Goal: Task Accomplishment & Management: Manage account settings

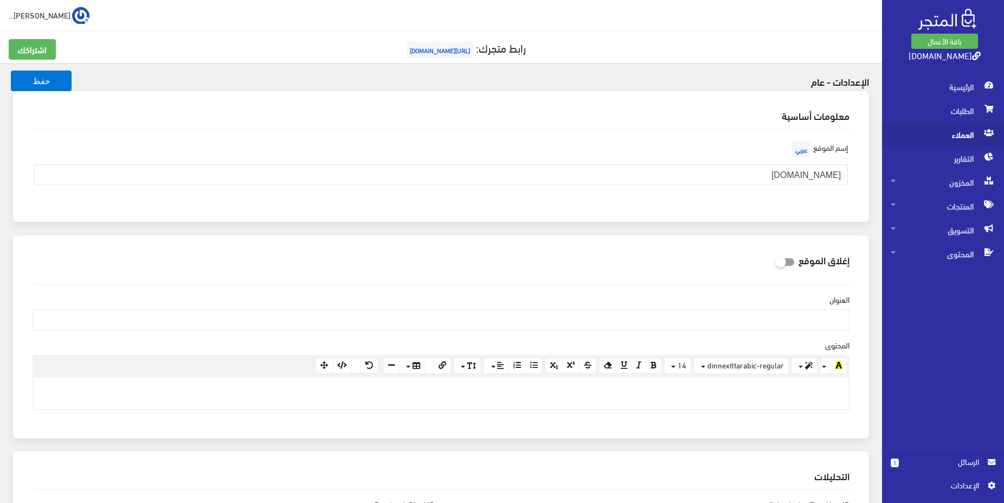
scroll to position [29, 0]
click at [962, 111] on span "الطلبات" at bounding box center [943, 111] width 105 height 24
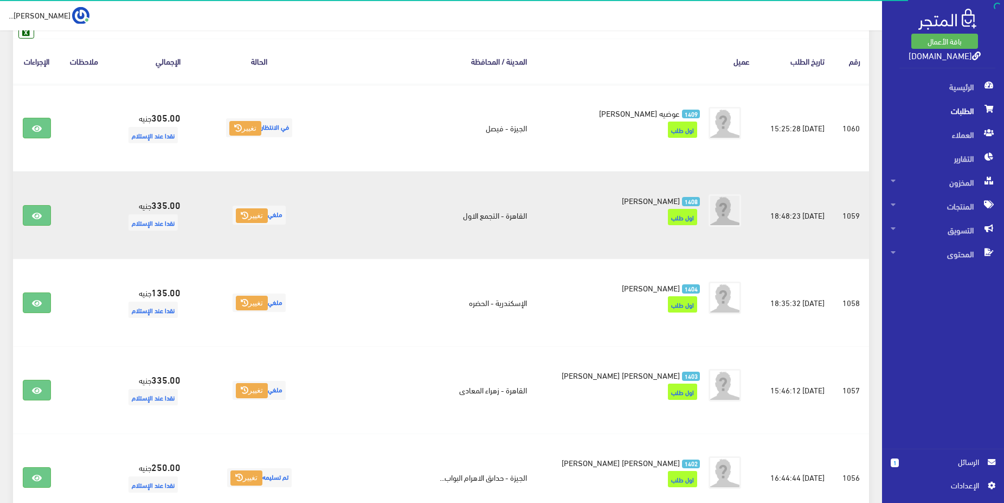
scroll to position [153, 0]
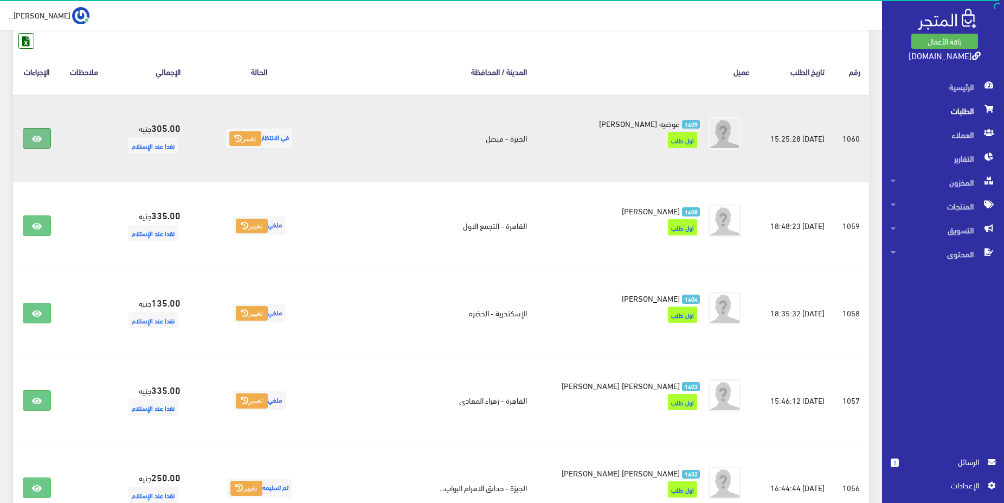
click at [34, 139] on icon at bounding box center [37, 138] width 10 height 9
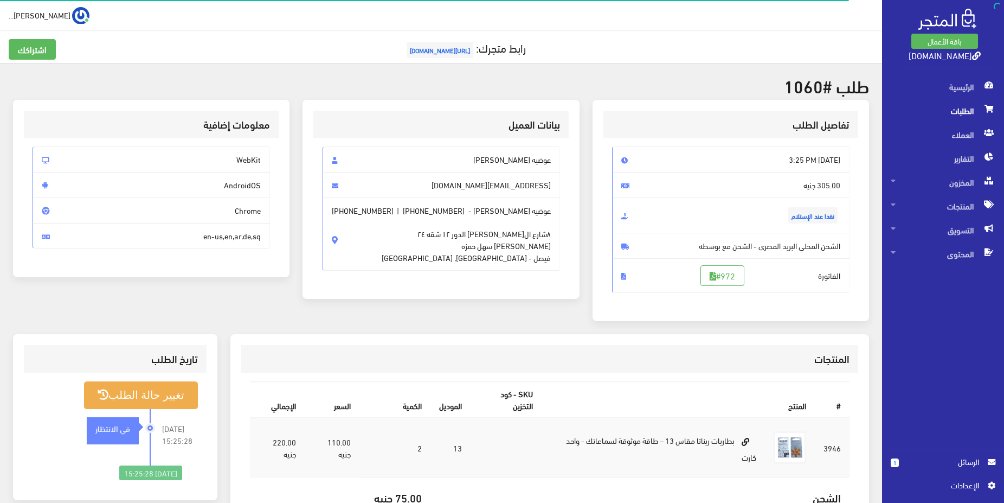
drag, startPoint x: 480, startPoint y: 160, endPoint x: 551, endPoint y: 155, distance: 71.3
click at [551, 155] on span "عوضيه [PERSON_NAME]" at bounding box center [441, 159] width 237 height 26
copy span "عوضيه [PERSON_NAME]"
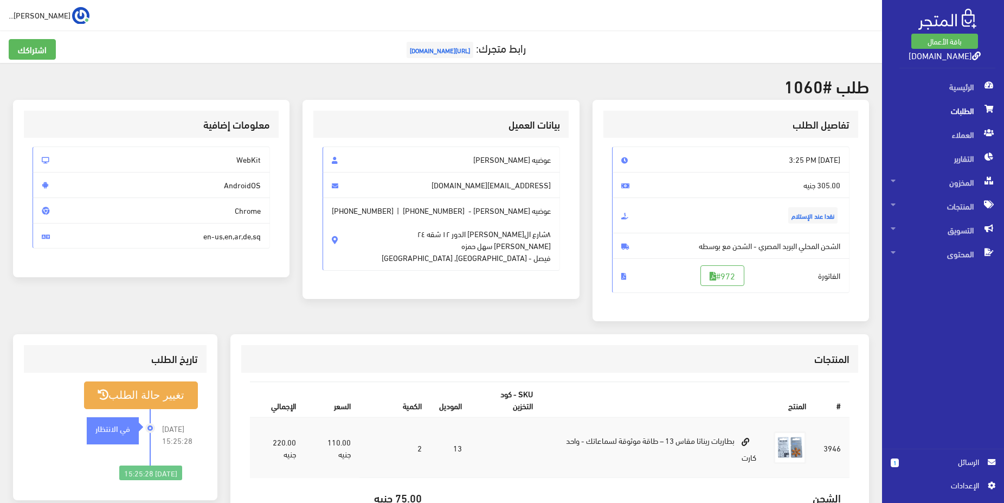
drag, startPoint x: 553, startPoint y: 237, endPoint x: 513, endPoint y: 247, distance: 41.3
click at [510, 247] on span "عوضيه حسين عبدالله - +201069869199 | +201555659123 ٨شارع الامير مرسي الدور ١٢ ش…" at bounding box center [441, 233] width 237 height 73
click at [533, 243] on span "٨شارع الامير مرسي الدور ١٢ شقه ٢٤ خلف البن البرازيلي سهل حمزه فيصل - الجيزة, مصر" at bounding box center [466, 239] width 169 height 47
drag, startPoint x: 549, startPoint y: 235, endPoint x: 439, endPoint y: 256, distance: 111.5
click at [440, 252] on span "عوضيه حسين عبدالله - +201069869199 | +201555659123 ٨شارع الامير مرسي الدور ١٢ ش…" at bounding box center [441, 233] width 237 height 73
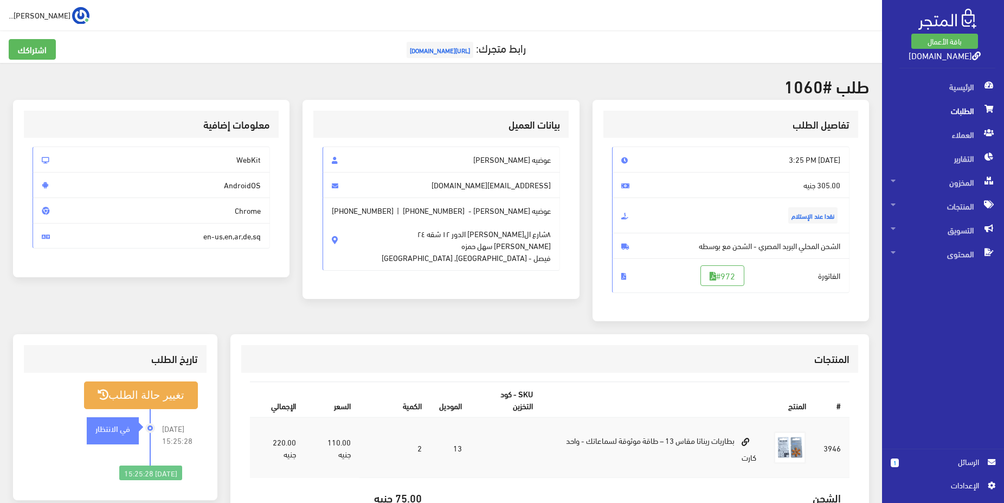
click at [555, 237] on span "عوضيه حسين عبدالله - +201069869199 | +201555659123 ٨شارع الامير مرسي الدور ١٢ ش…" at bounding box center [441, 233] width 237 height 73
click at [554, 236] on span "عوضيه حسين عبدالله - +201069869199 | +201555659123 ٨شارع الامير مرسي الدور ١٢ ش…" at bounding box center [441, 233] width 237 height 73
click at [469, 249] on span "٨شارع الامير مرسي الدور ١٢ شقه ٢٤ خلف البن البرازيلي سهل حمزه فيصل - الجيزة, مصر" at bounding box center [466, 239] width 169 height 47
click at [462, 247] on span "٨شارع الامير مرسي الدور ١٢ شقه ٢٤ خلف البن البرازيلي سهل حمزه فيصل - الجيزة, مصر" at bounding box center [466, 239] width 169 height 47
copy span "٨شارع الامير مرسي الدور ١٢ شقه ٢٤ خلف البن البرازيلي سهل حمزه"
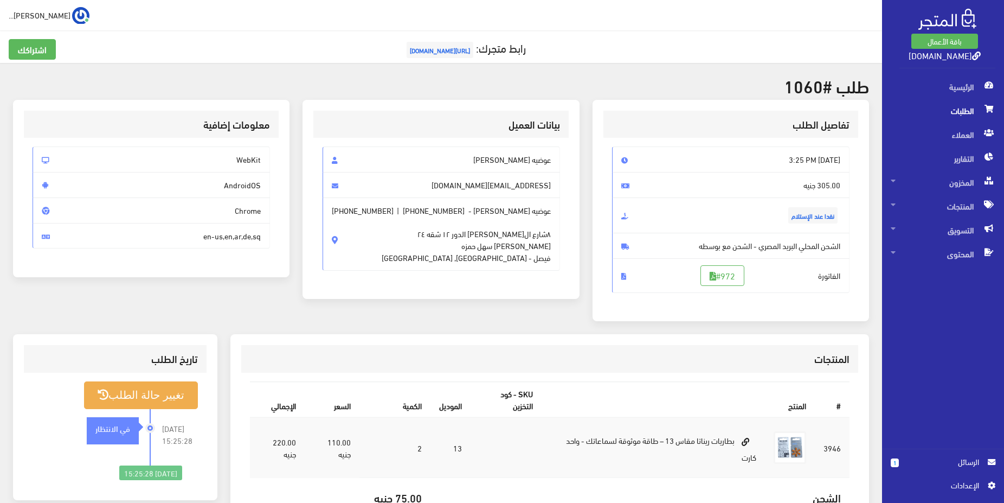
click at [421, 215] on span "+201069869199" at bounding box center [434, 210] width 62 height 12
drag, startPoint x: 423, startPoint y: 209, endPoint x: 471, endPoint y: 212, distance: 47.8
click at [465, 212] on span "+201069869199" at bounding box center [434, 210] width 62 height 12
copy span "01069869199"
drag, startPoint x: 339, startPoint y: 209, endPoint x: 389, endPoint y: 211, distance: 49.9
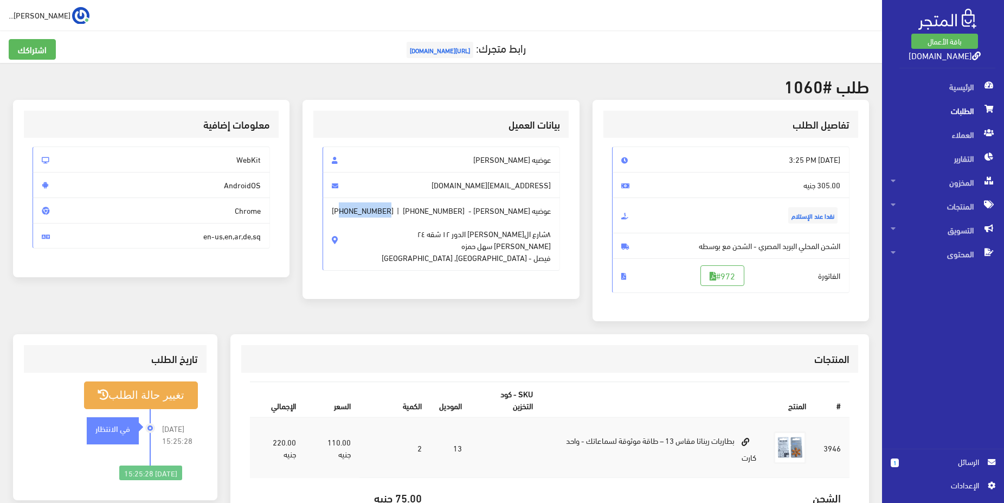
click at [389, 211] on span "عوضيه حسين عبدالله - +201069869199 | +201555659123 ٨شارع الامير مرسي الدور ١٢ ش…" at bounding box center [441, 233] width 237 height 73
copy span "01555659123"
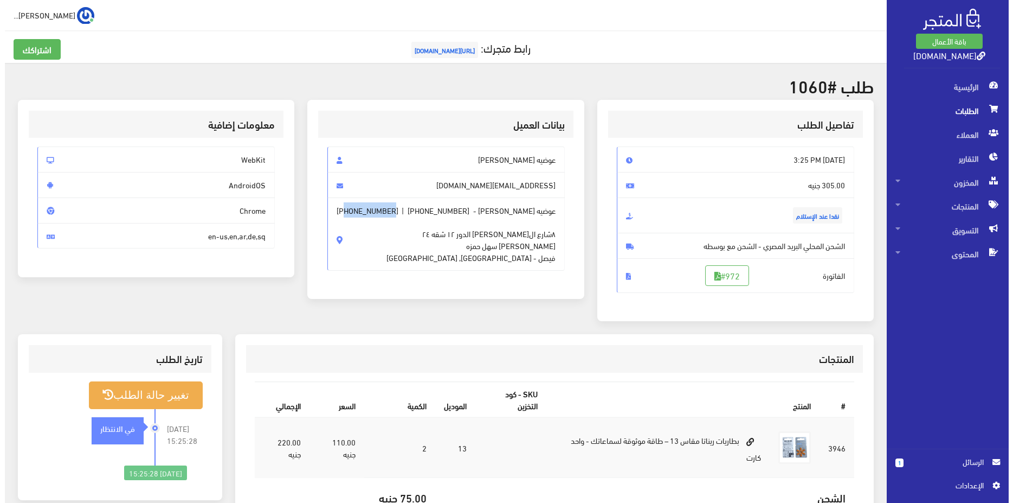
scroll to position [55, 0]
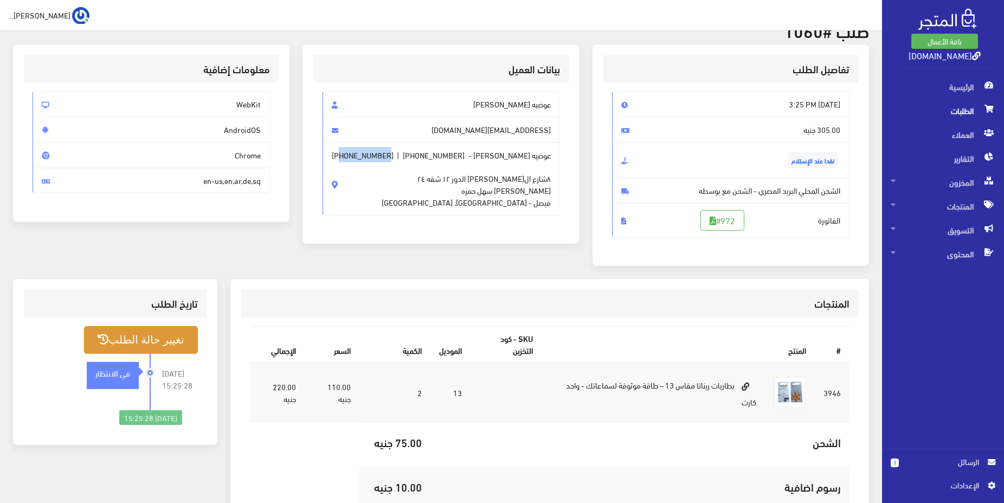
click at [185, 334] on button "تغيير حالة الطلب" at bounding box center [141, 340] width 114 height 28
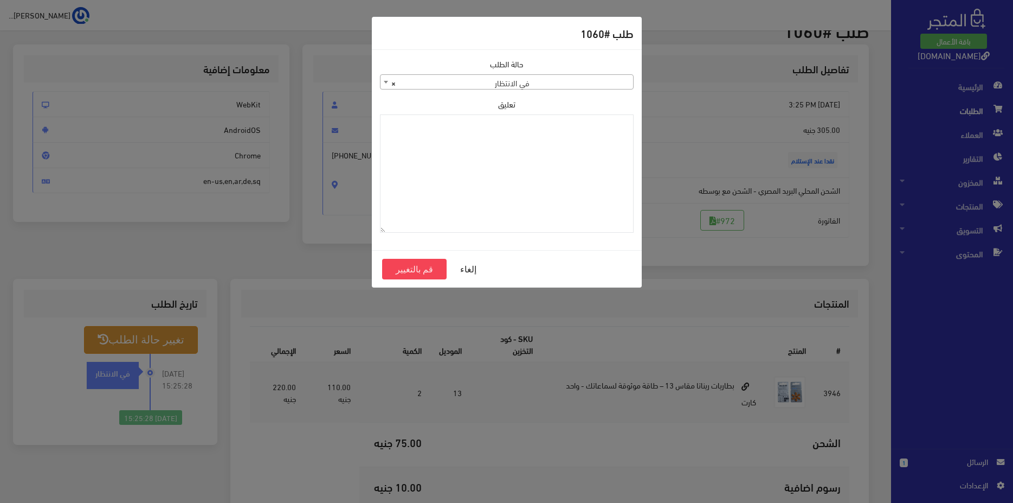
click at [581, 79] on span "× في الانتظار" at bounding box center [507, 82] width 253 height 15
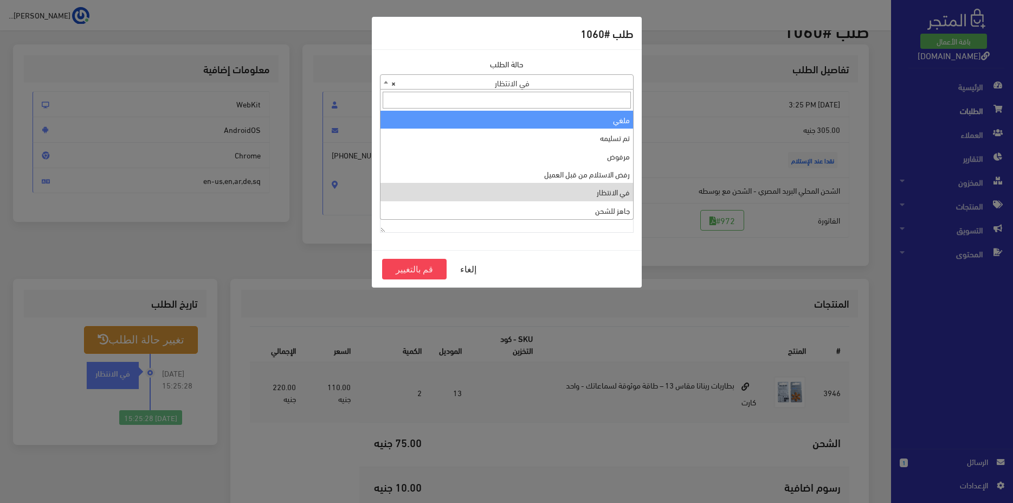
scroll to position [0, 0]
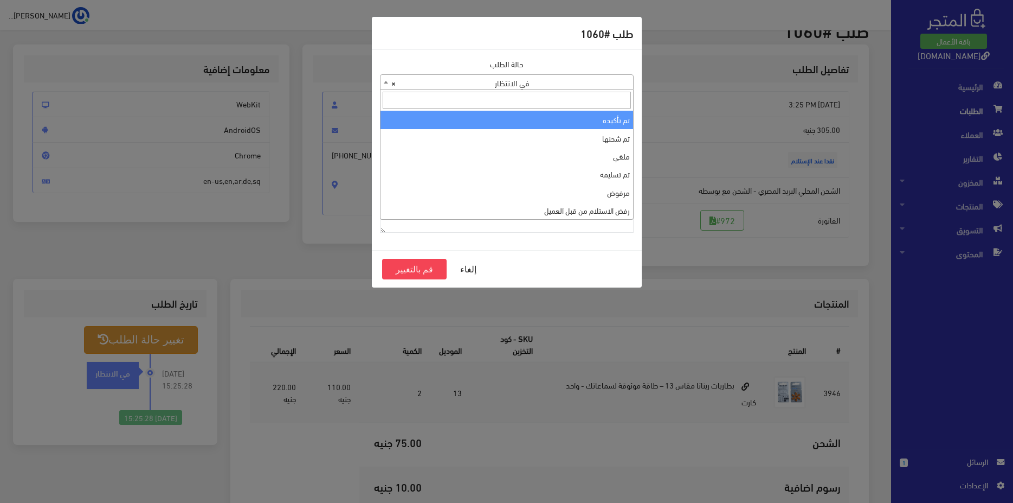
select select "1"
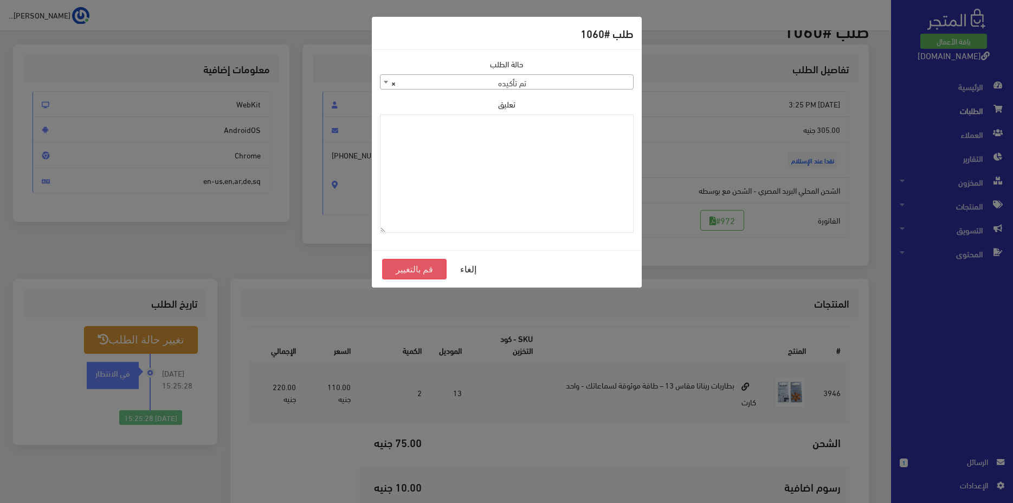
click at [428, 263] on button "قم بالتغيير" at bounding box center [414, 269] width 65 height 21
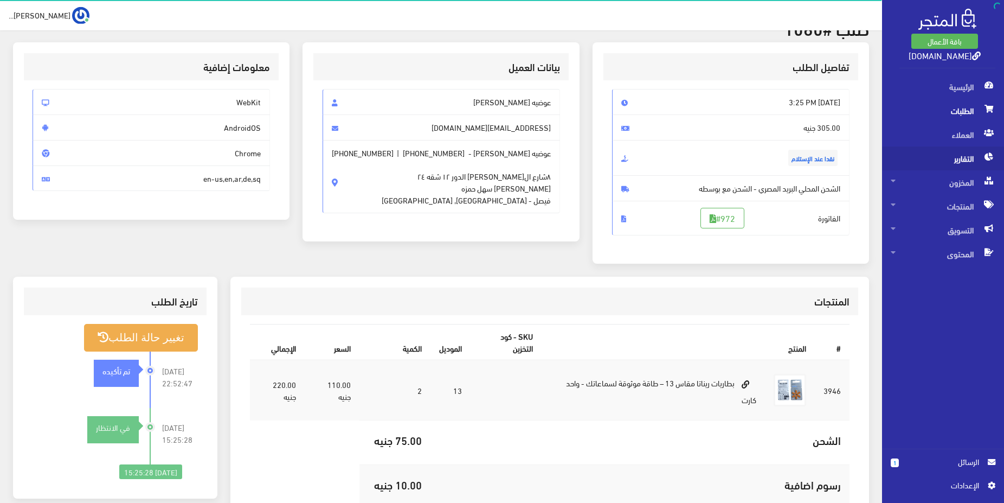
scroll to position [42, 0]
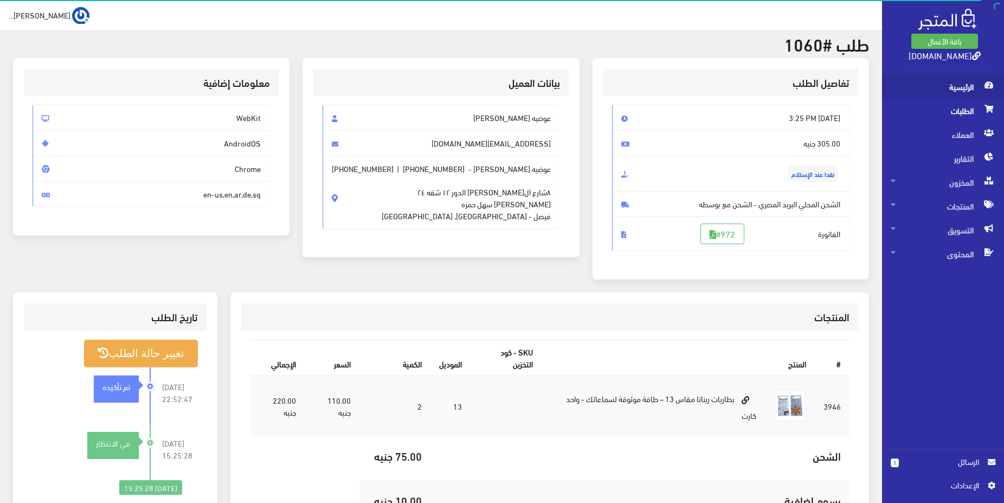
click at [964, 89] on span "الرئيسية" at bounding box center [943, 87] width 105 height 24
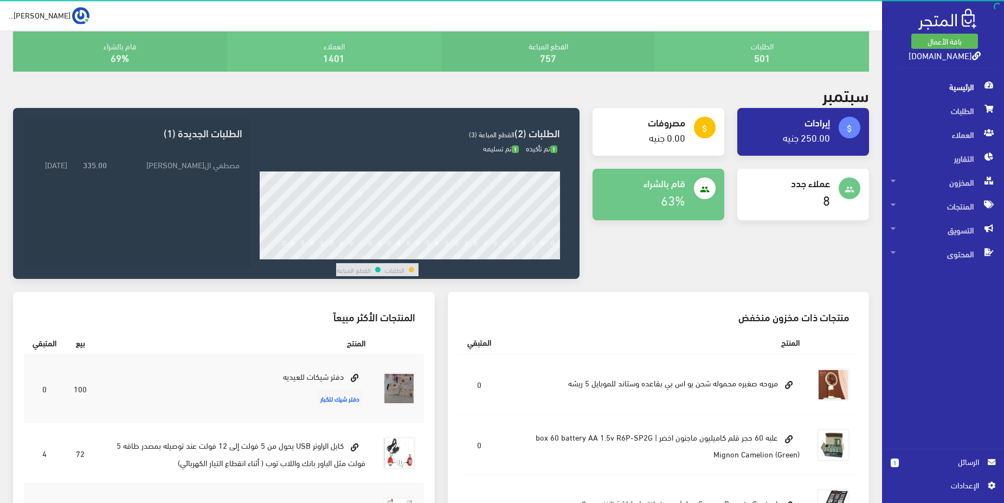
scroll to position [111, 0]
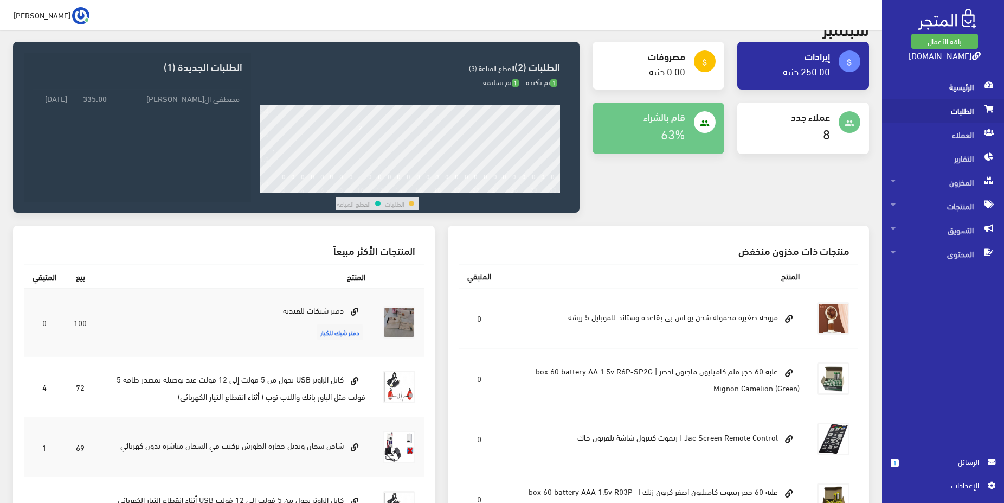
click at [955, 119] on span "الطلبات" at bounding box center [943, 111] width 105 height 24
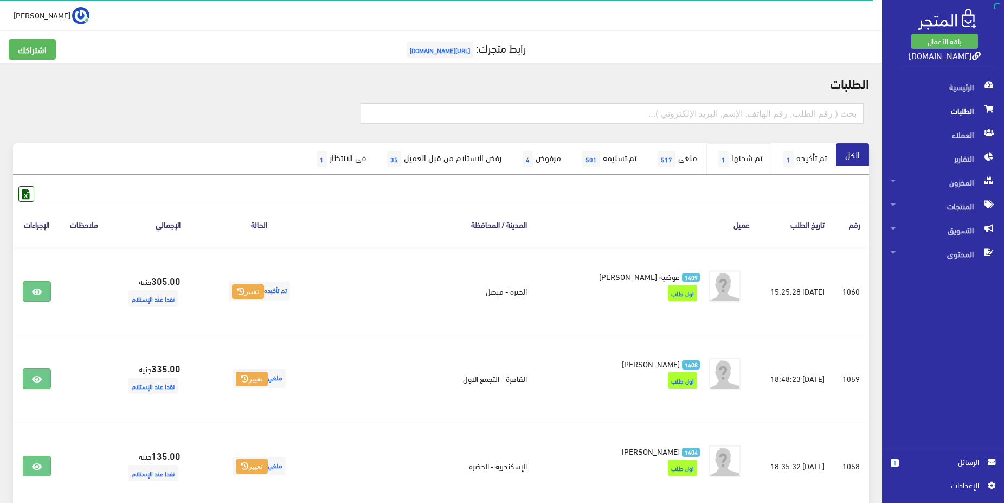
click at [751, 163] on link "تم شحنها 1" at bounding box center [738, 158] width 65 height 31
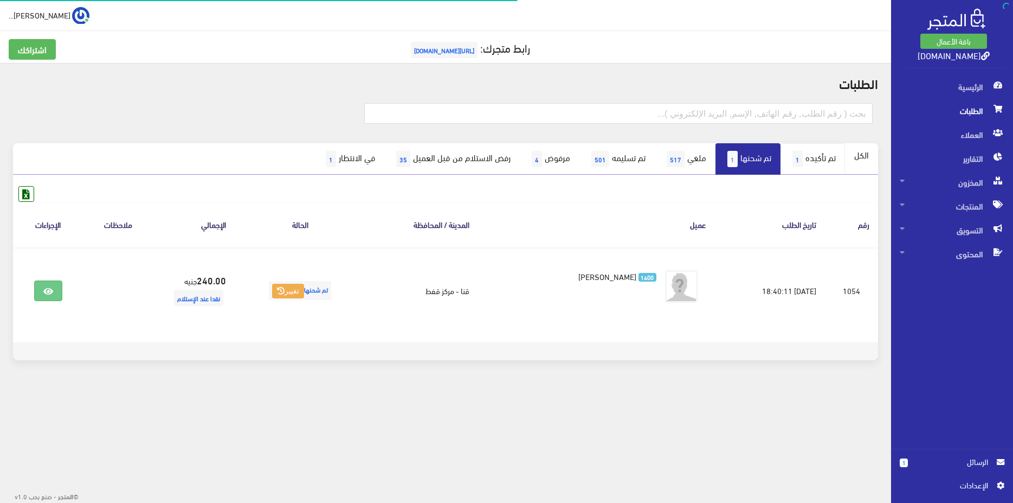
click at [807, 166] on link "تم تأكيده 1" at bounding box center [813, 158] width 65 height 31
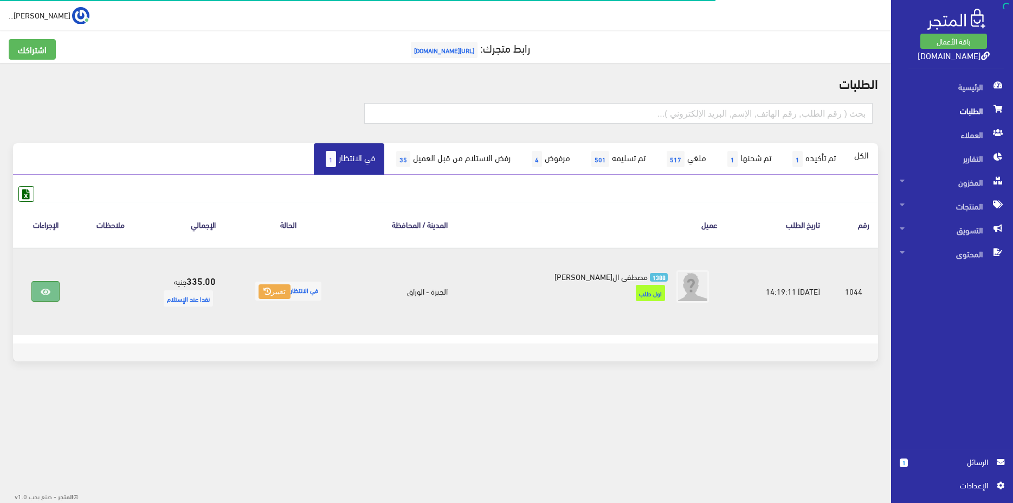
click at [35, 290] on link at bounding box center [45, 291] width 28 height 21
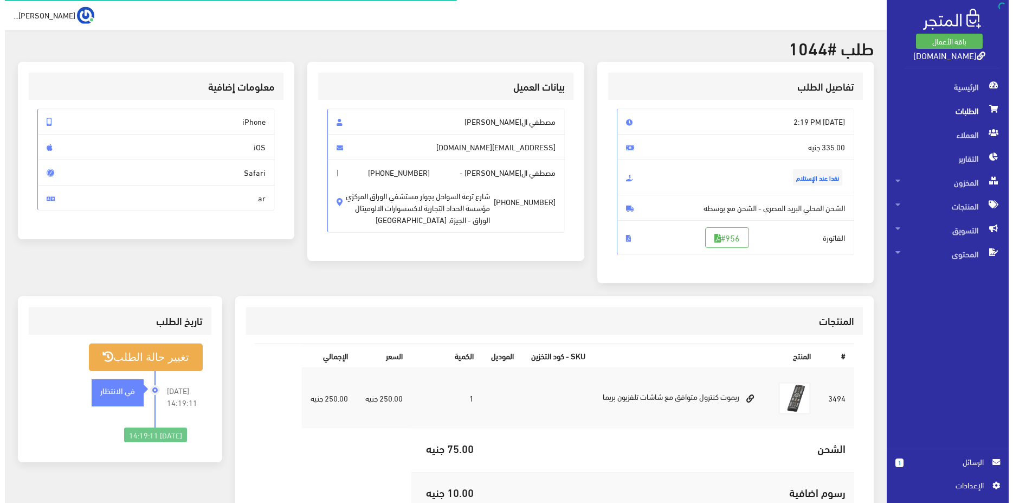
scroll to position [166, 0]
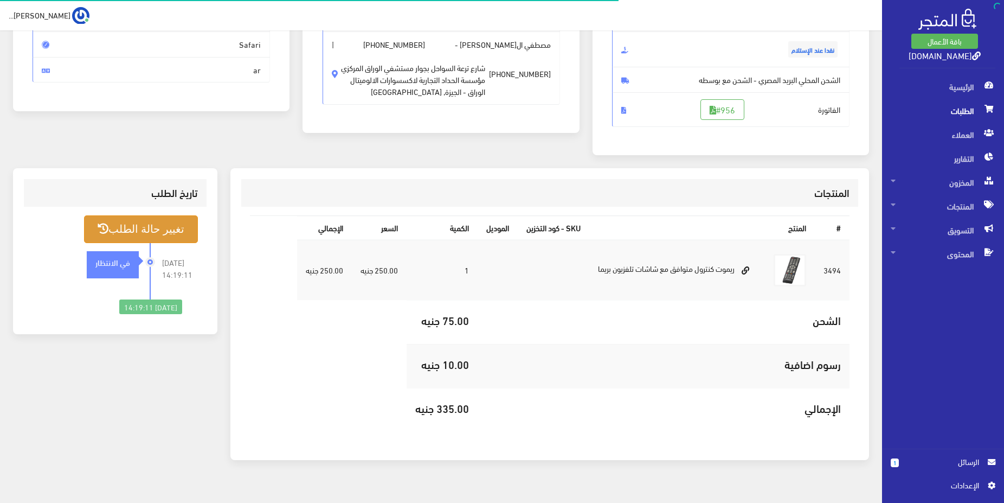
click at [168, 241] on button "تغيير حالة الطلب" at bounding box center [141, 229] width 114 height 28
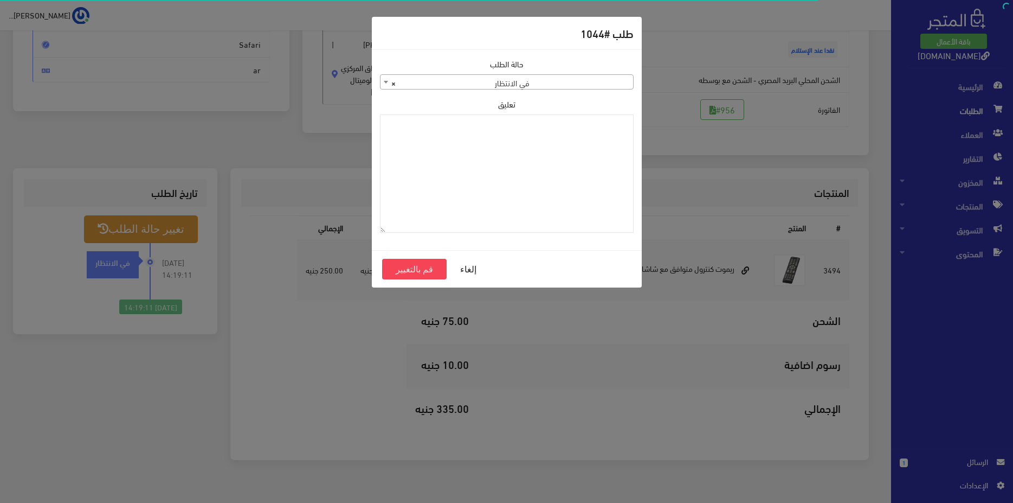
click at [565, 81] on span "× في الانتظار" at bounding box center [507, 82] width 253 height 15
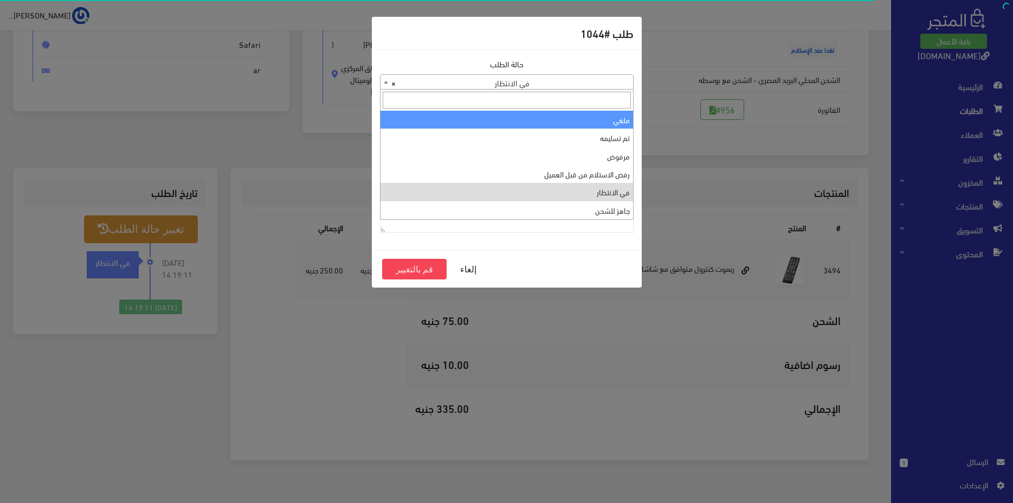
select select "3"
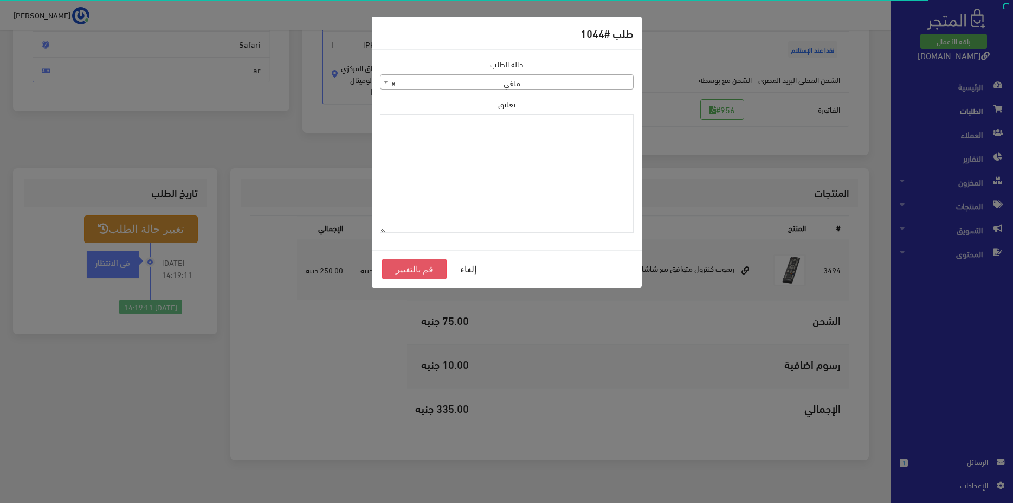
click at [440, 266] on button "قم بالتغيير" at bounding box center [414, 269] width 65 height 21
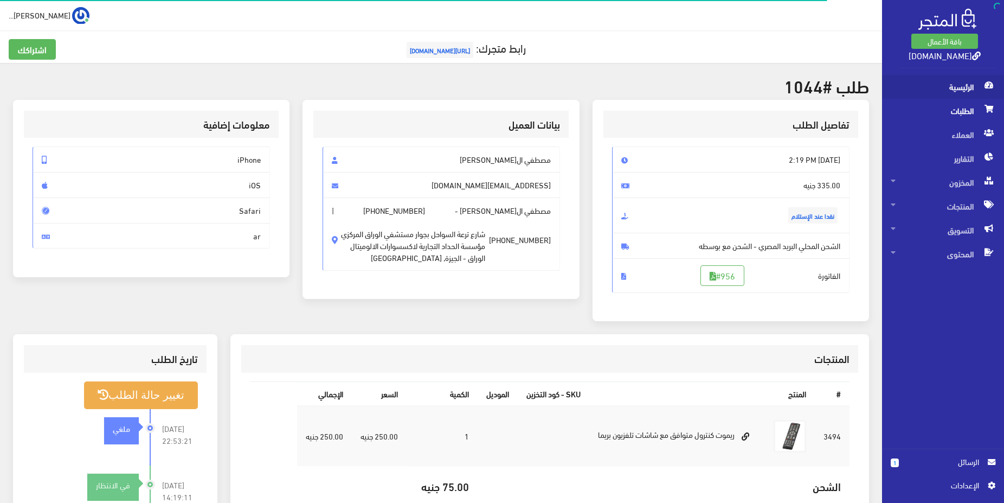
click at [954, 90] on span "الرئيسية" at bounding box center [943, 87] width 105 height 24
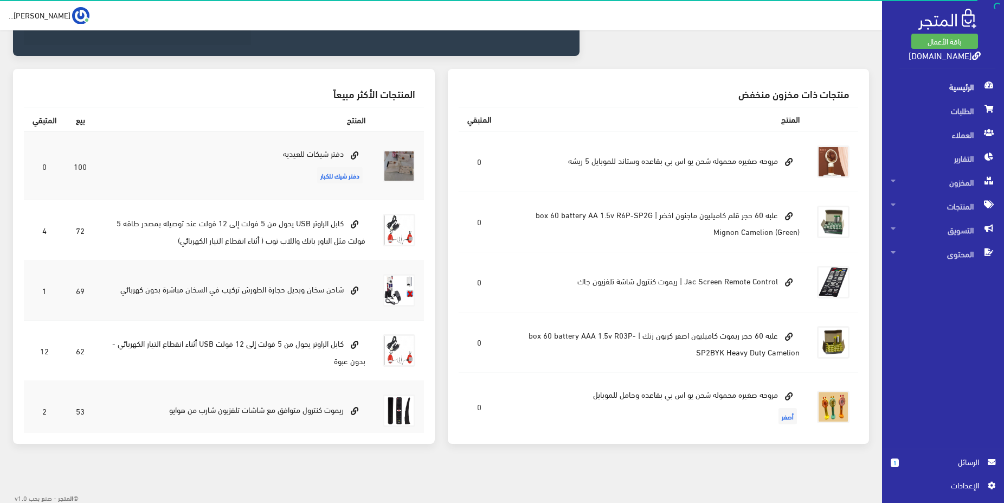
scroll to position [300, 0]
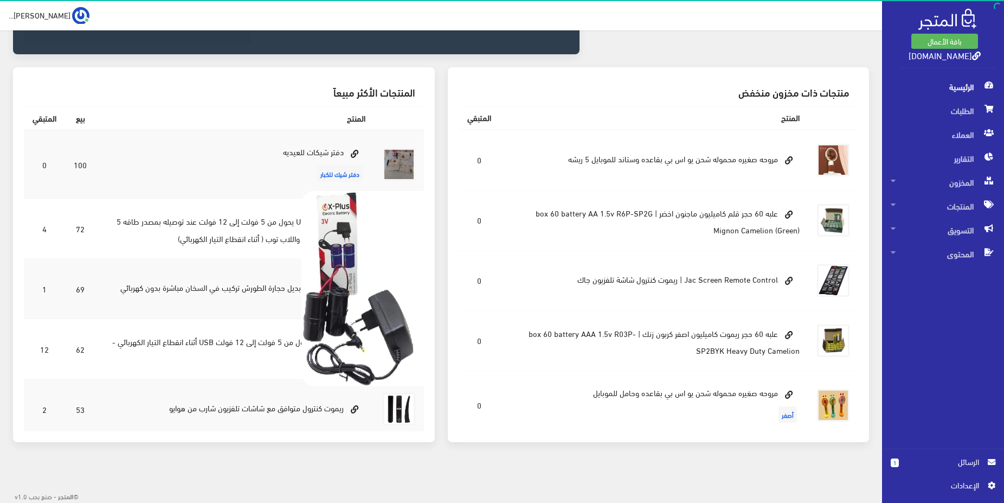
click at [389, 289] on img at bounding box center [398, 288] width 195 height 195
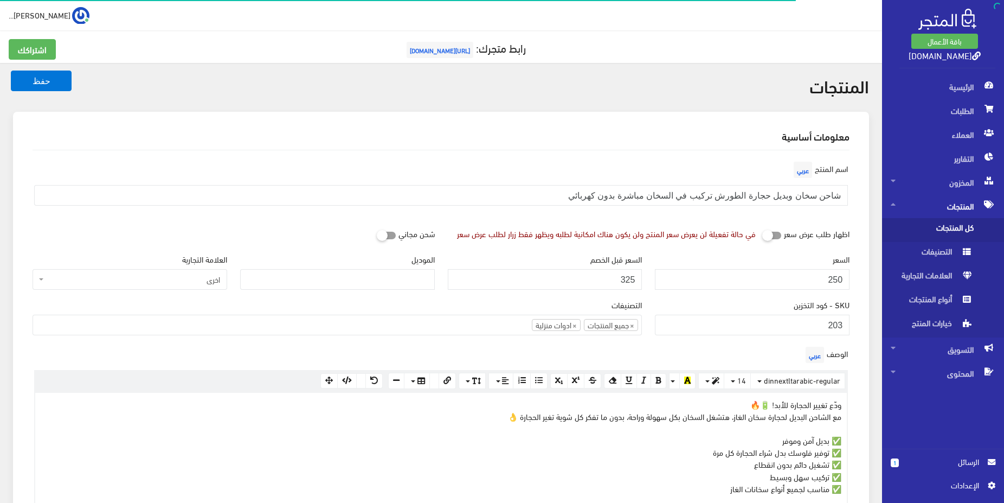
select select
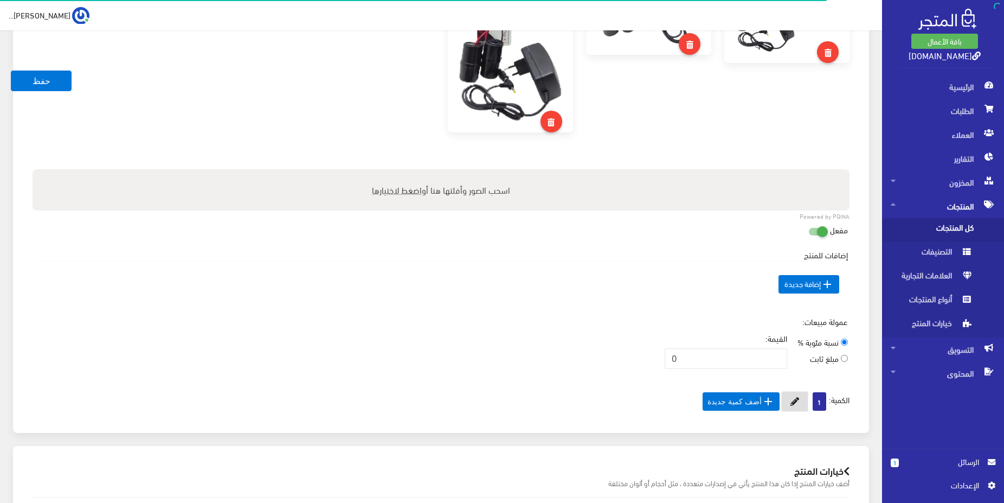
scroll to position [546, 0]
click at [793, 397] on icon at bounding box center [794, 401] width 9 height 9
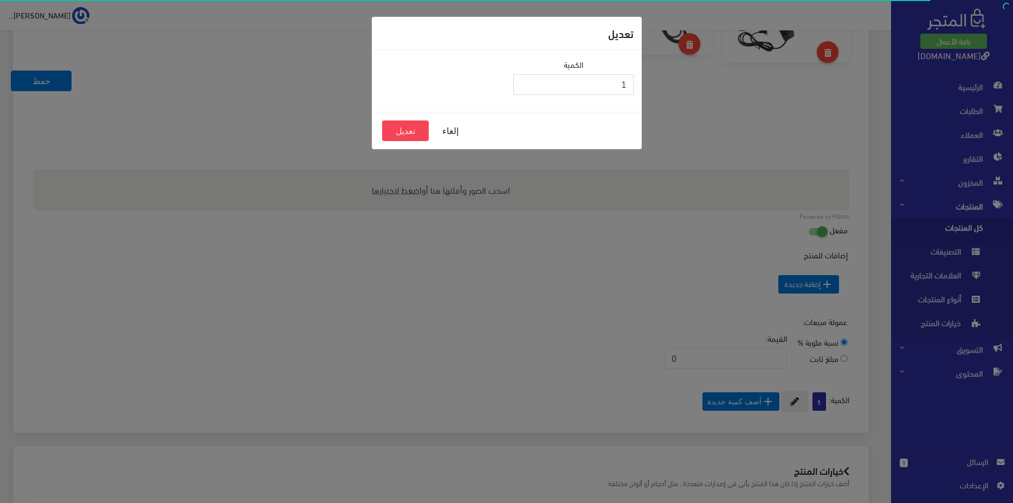
click at [582, 83] on input "1" at bounding box center [573, 84] width 120 height 21
type input "10"
click at [382, 143] on div "إلغاء تعديل" at bounding box center [507, 130] width 270 height 37
click at [391, 137] on button "تعديل" at bounding box center [405, 130] width 47 height 21
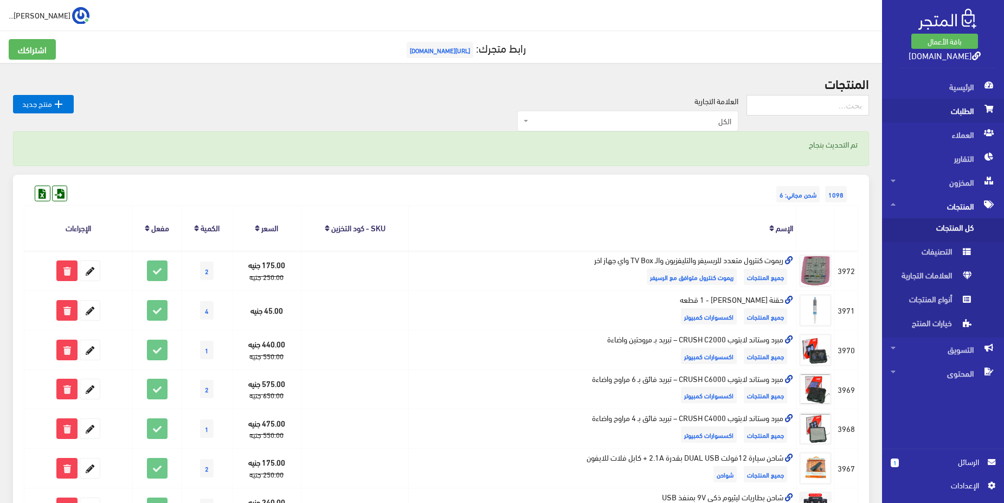
click at [947, 115] on span "الطلبات" at bounding box center [943, 111] width 105 height 24
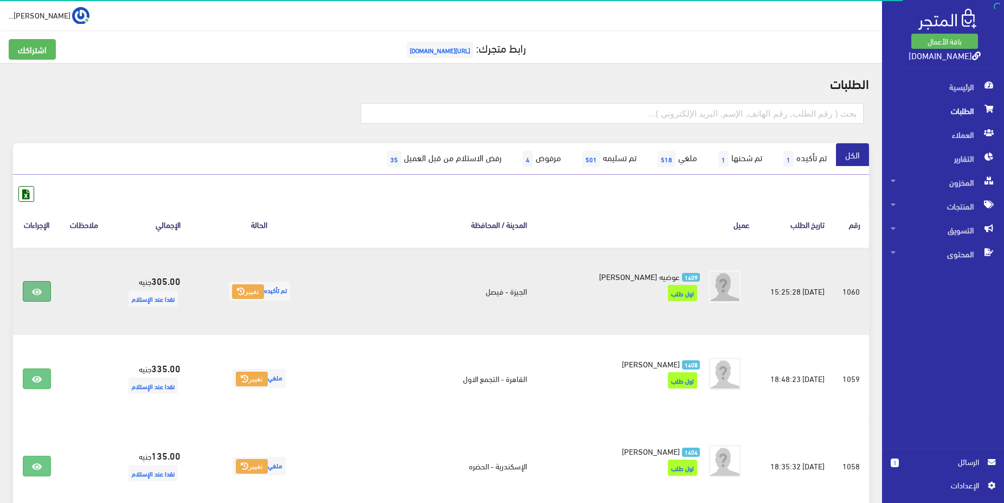
click at [40, 293] on icon at bounding box center [37, 291] width 10 height 9
